Goal: Check status: Check status

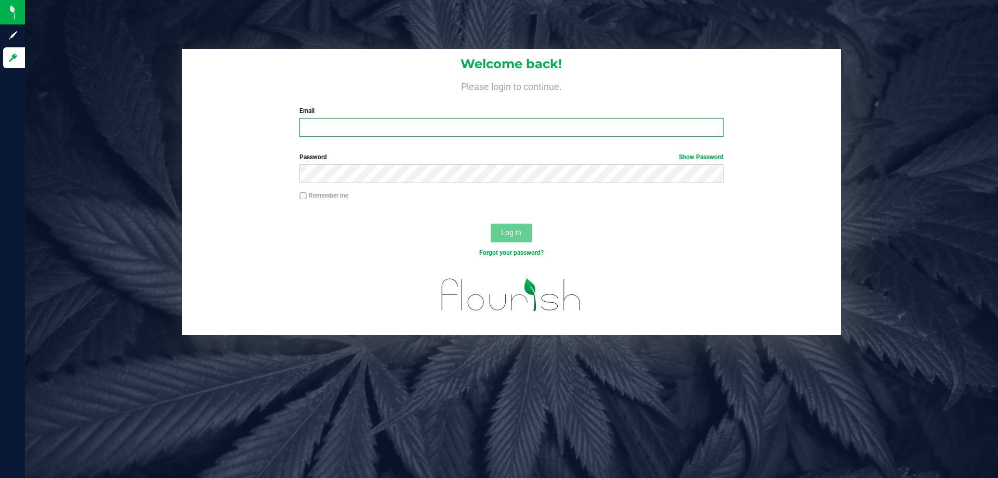
click at [335, 134] on input "Email" at bounding box center [512, 127] width 424 height 19
type input "[EMAIL_ADDRESS][DOMAIN_NAME]"
click at [491, 224] on button "Log In" at bounding box center [512, 233] width 42 height 19
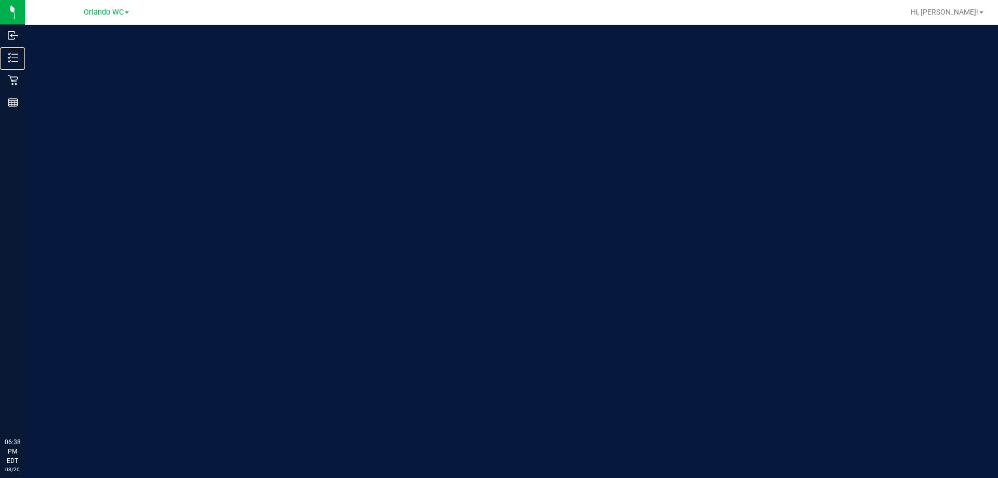
click at [17, 60] on icon at bounding box center [13, 58] width 10 height 10
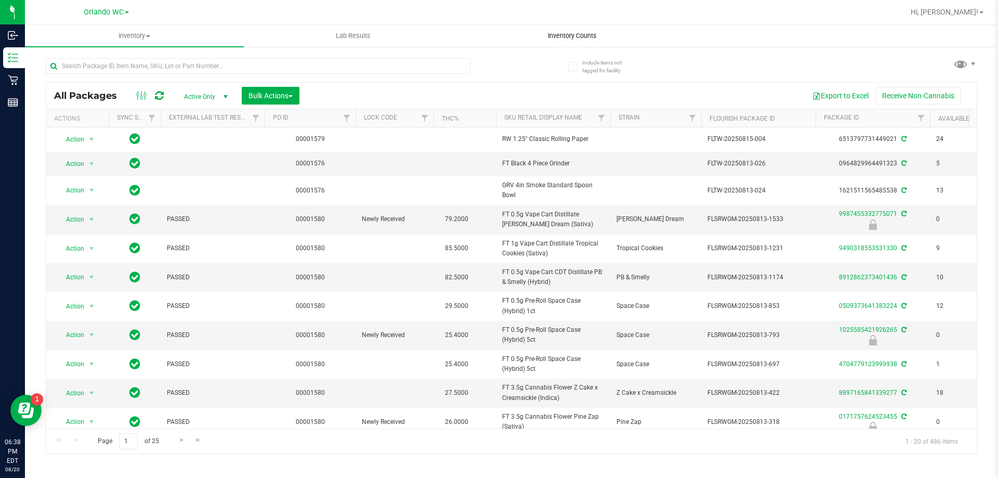
click at [560, 29] on uib-tab-heading "Inventory Counts" at bounding box center [572, 35] width 218 height 21
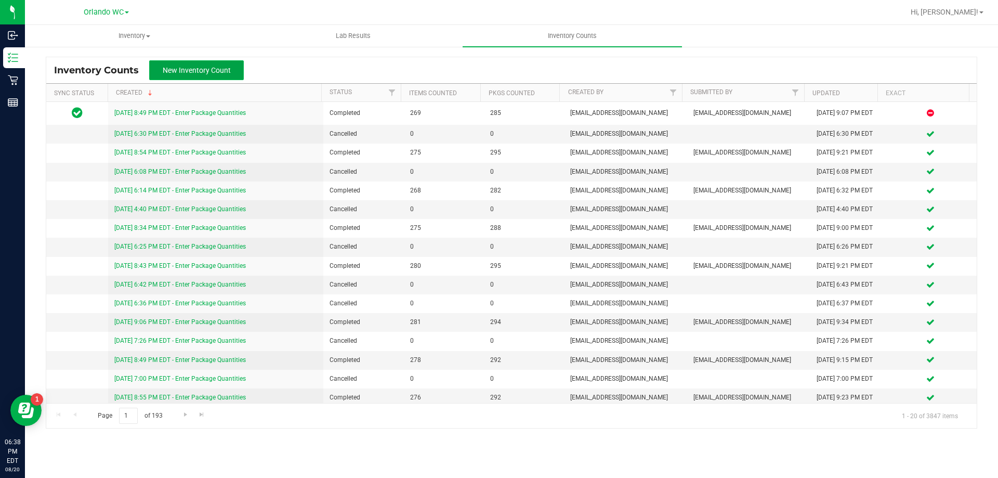
click at [198, 66] on span "New Inventory Count" at bounding box center [197, 70] width 68 height 8
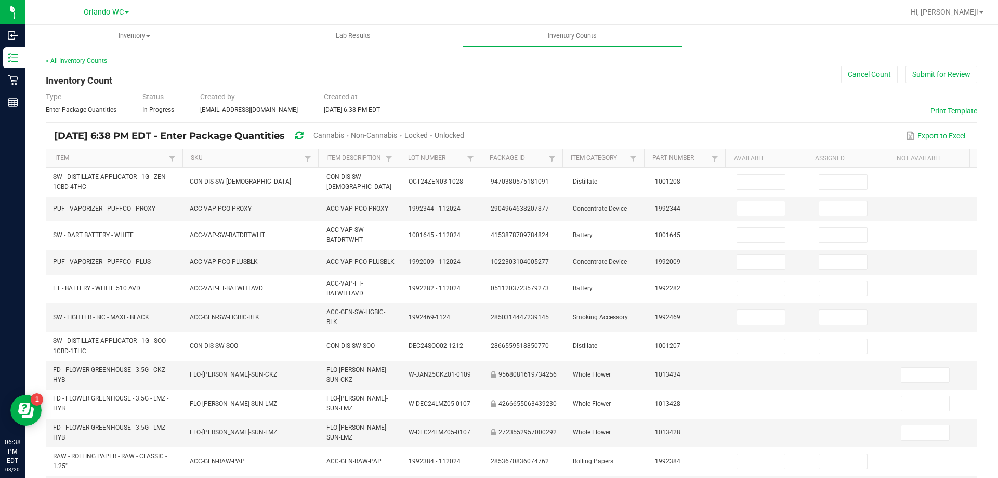
click at [464, 137] on span "Unlocked" at bounding box center [450, 135] width 30 height 8
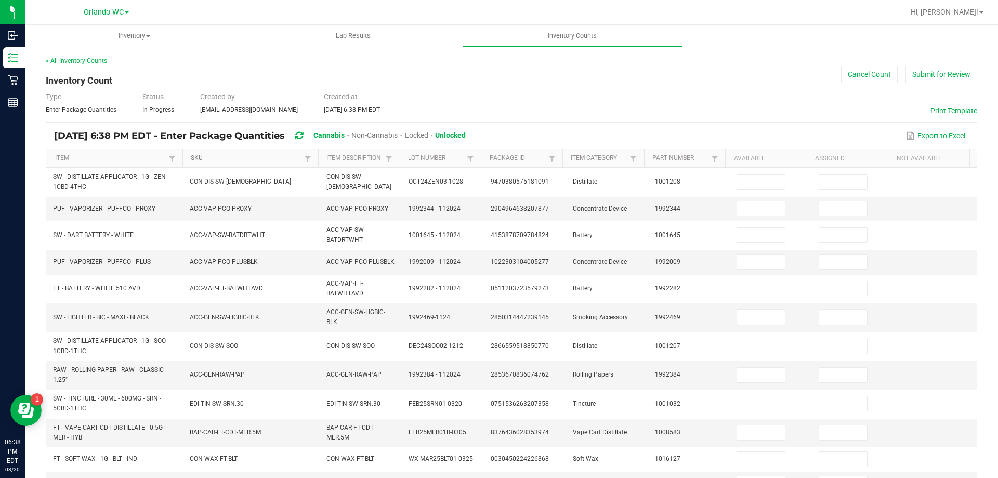
click at [203, 155] on link "SKU" at bounding box center [246, 158] width 110 height 8
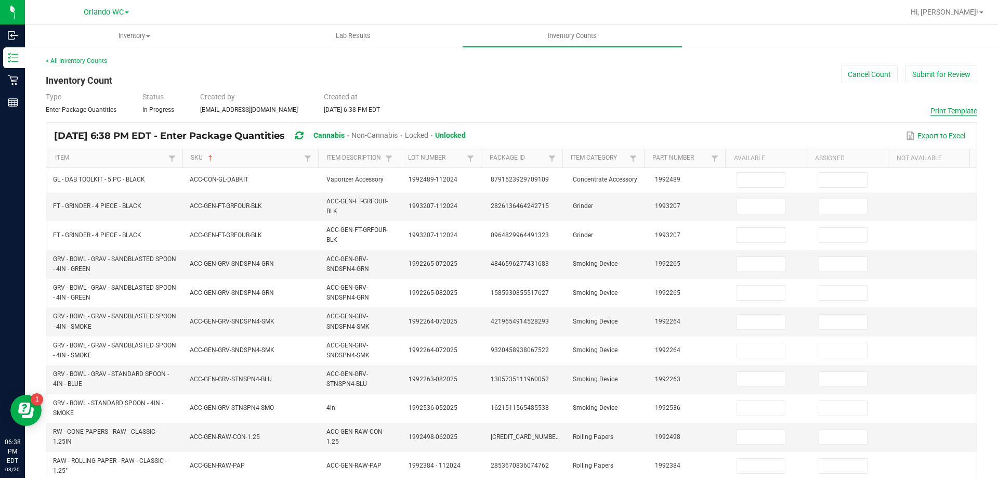
click at [931, 111] on button "Print Template" at bounding box center [954, 111] width 47 height 10
click at [876, 73] on button "Cancel Count" at bounding box center [869, 75] width 57 height 18
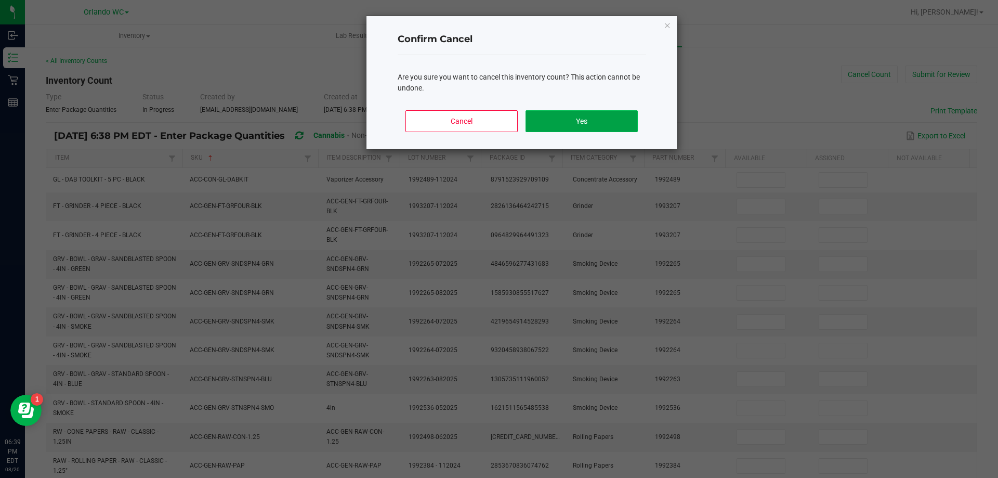
click at [568, 125] on button "Yes" at bounding box center [582, 121] width 112 height 22
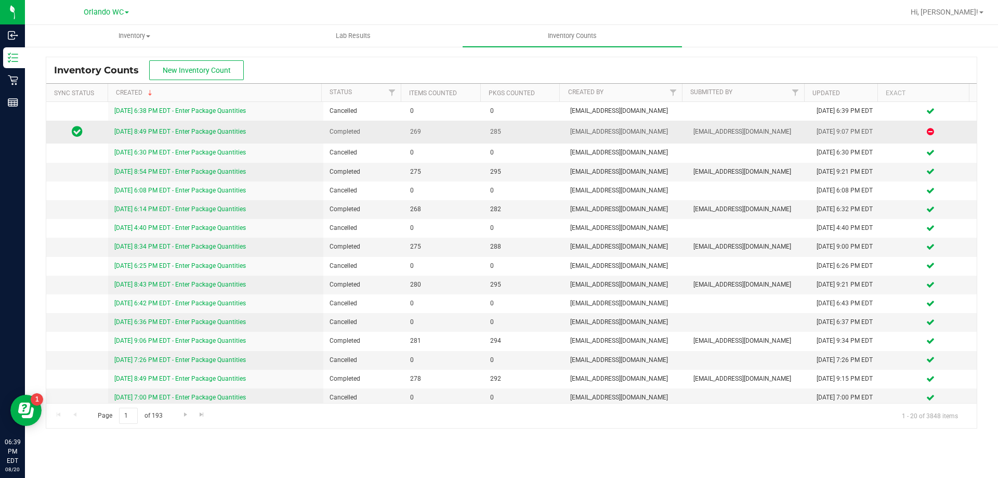
click at [145, 132] on link "8/19/25 8:49 PM EDT - Enter Package Quantities" at bounding box center [180, 131] width 132 height 7
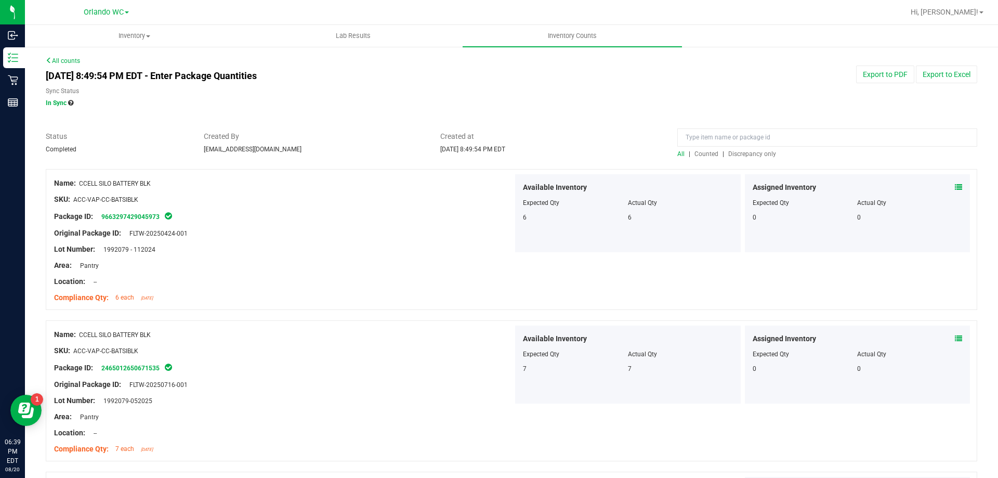
click at [745, 156] on span "Discrepancy only" at bounding box center [753, 153] width 48 height 7
